Goal: Information Seeking & Learning: Learn about a topic

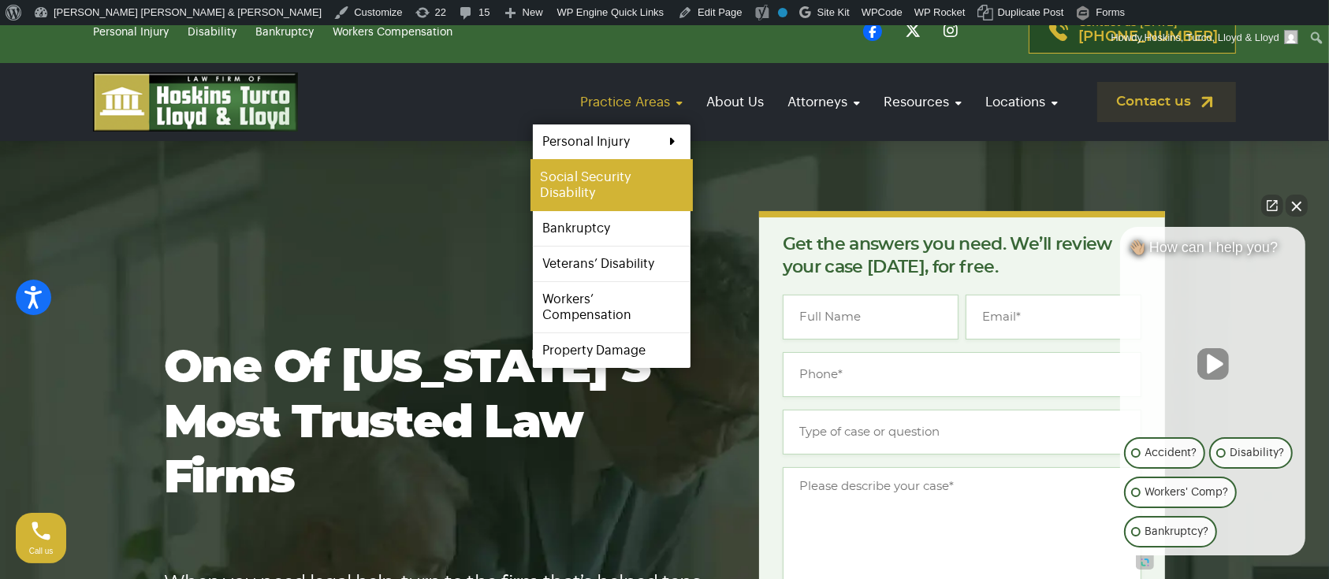
click at [660, 178] on link "Social Security Disability" at bounding box center [611, 185] width 162 height 52
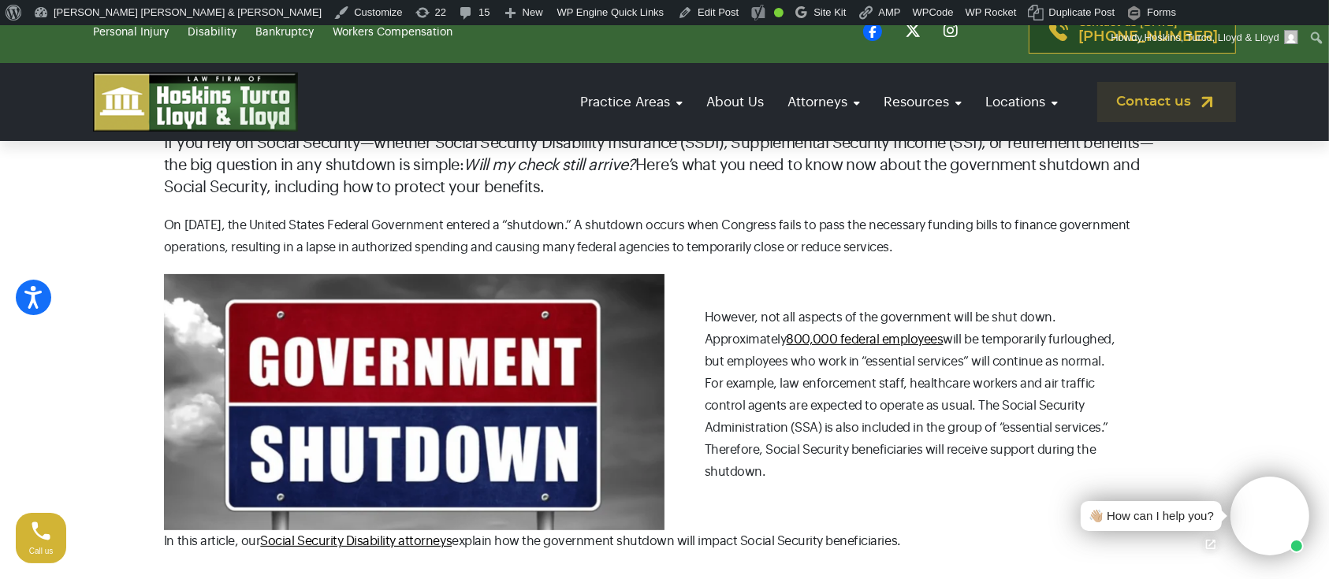
scroll to position [354, 0]
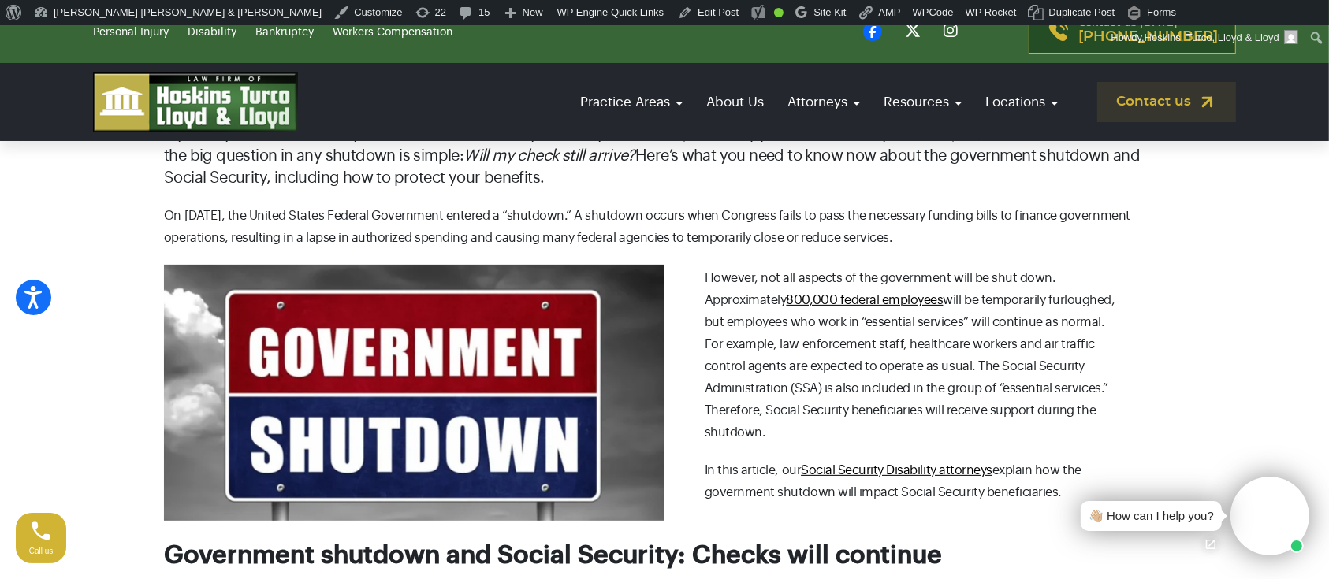
scroll to position [367, 0]
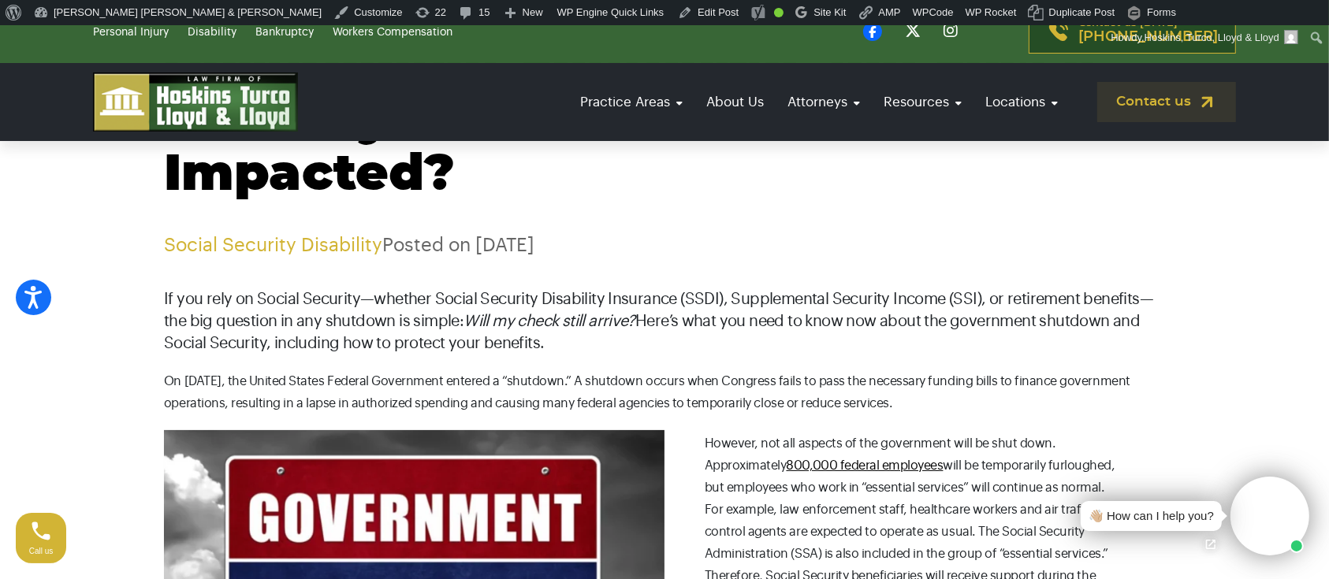
scroll to position [201, 0]
